Goal: Task Accomplishment & Management: Manage account settings

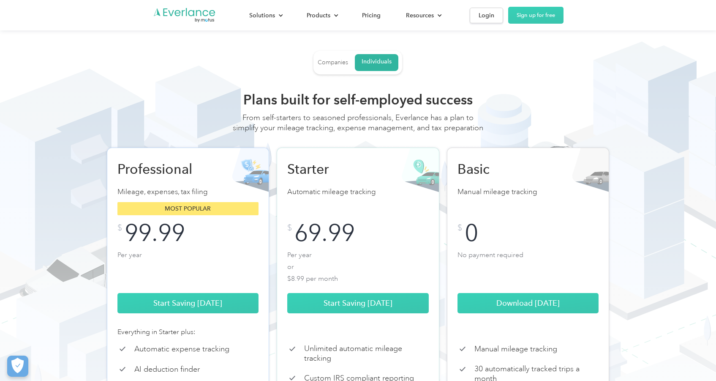
click at [329, 60] on div "Companies" at bounding box center [333, 63] width 30 height 8
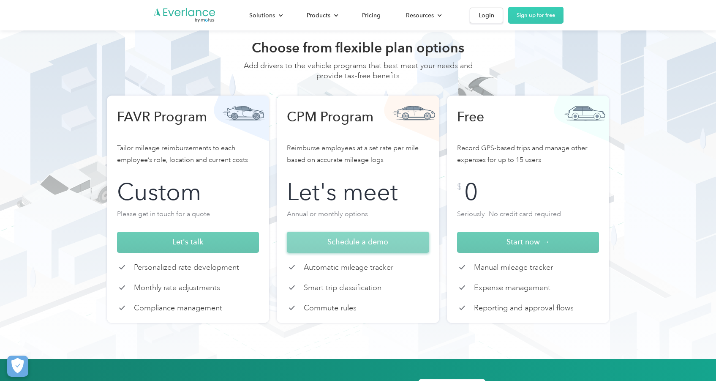
click at [337, 244] on span "Schedule a demo" at bounding box center [357, 241] width 61 height 9
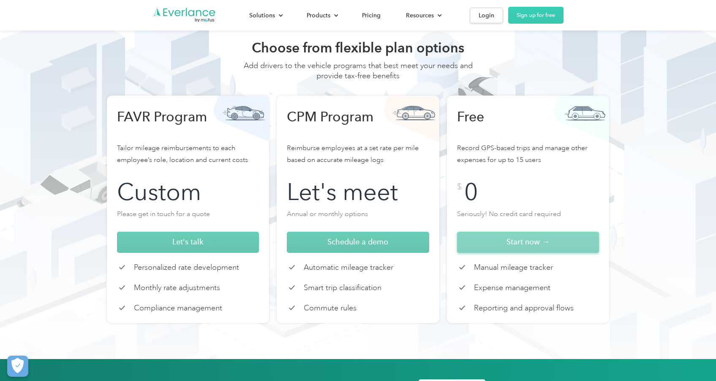
click at [515, 247] on link "Start now →" at bounding box center [528, 241] width 142 height 21
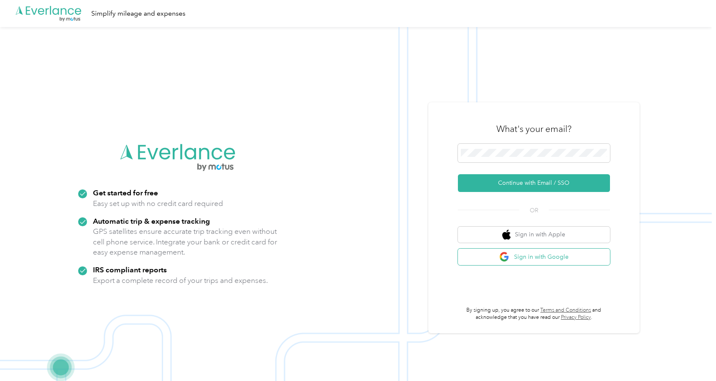
click at [490, 254] on button "Sign in with Google" at bounding box center [534, 256] width 152 height 16
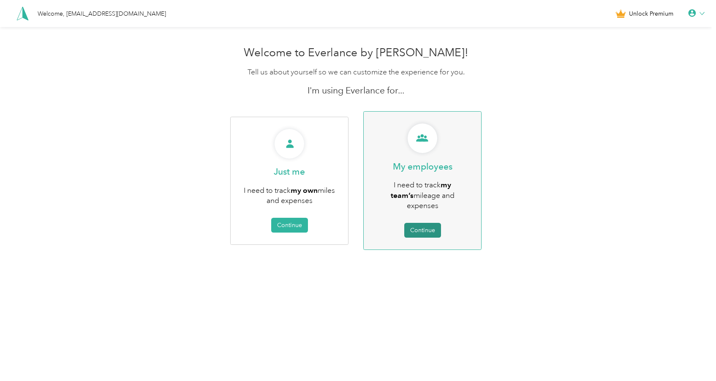
click at [426, 223] on button "Continue" at bounding box center [422, 230] width 37 height 15
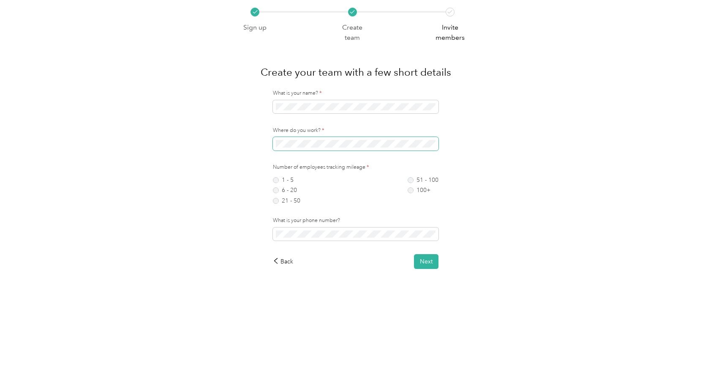
click at [388, 137] on span at bounding box center [356, 144] width 166 height 14
click at [277, 188] on label "6 - 20" at bounding box center [286, 190] width 27 height 6
click at [418, 261] on button "Next" at bounding box center [426, 261] width 24 height 15
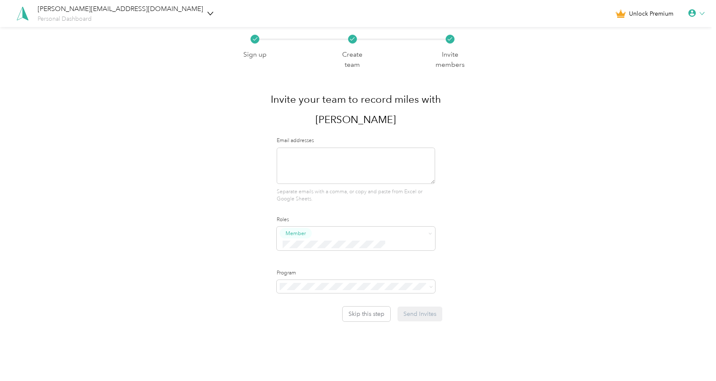
click at [491, 199] on div "Sign up Create team Invite members Invite your team to record miles with Everla…" at bounding box center [356, 194] width 712 height 335
click at [373, 306] on button "Skip this step" at bounding box center [366, 313] width 48 height 15
